Goal: Task Accomplishment & Management: Complete application form

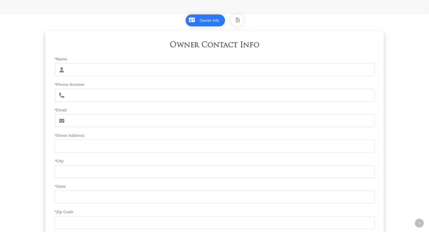
scroll to position [262, 0]
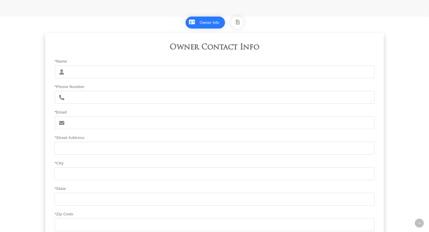
click at [122, 70] on input "*Name" at bounding box center [221, 72] width 306 height 13
type input "[PERSON_NAME]"
type input "6612332162"
type input "[EMAIL_ADDRESS][DOMAIN_NAME]"
type input "[STREET_ADDRESS]"
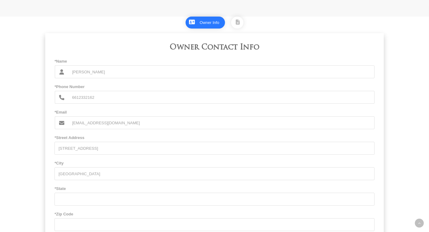
type input "[GEOGRAPHIC_DATA]"
type input "ca"
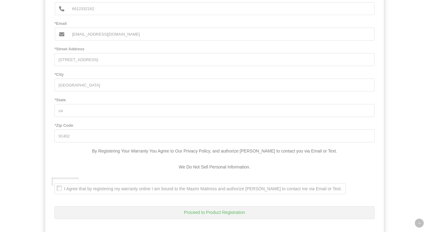
scroll to position [376, 0]
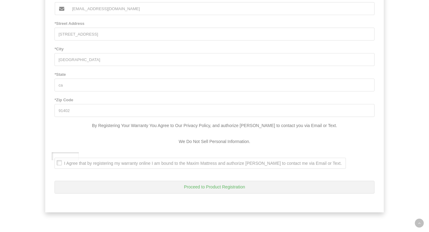
type input "91402"
click at [58, 161] on span "I Agree that by registering my warranty online I am bound to the Maxim Mattress…" at bounding box center [198, 164] width 287 height 6
click at [56, 159] on Text\ ". I Agree that by registering my warranty online I am bound to the Maxim Mattre…" at bounding box center [56, 159] width 0 height 0
click at [242, 188] on button "Proceed to Product Registration" at bounding box center [214, 187] width 320 height 13
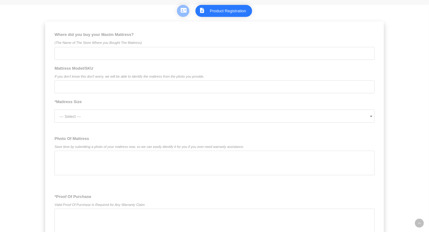
scroll to position [273, 0]
click at [116, 57] on input "Where did you buy your Maxim Mattress? (The Name of The Store Where you Bought …" at bounding box center [214, 53] width 320 height 13
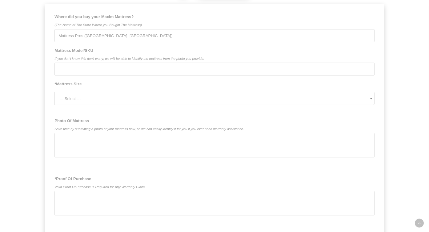
scroll to position [295, 0]
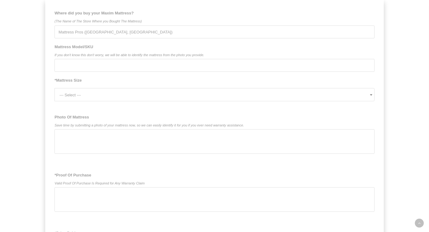
type input "Mattress Pros ([GEOGRAPHIC_DATA], [GEOGRAPHIC_DATA])"
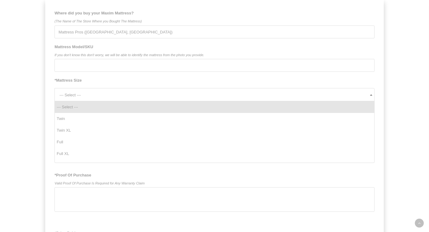
click at [132, 95] on span "--- Select ---" at bounding box center [216, 95] width 315 height 13
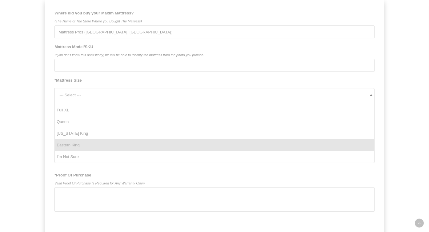
select select "Eastern King"
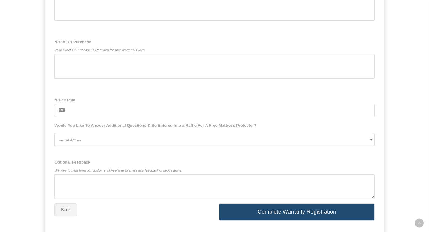
scroll to position [451, 0]
